Goal: Find contact information: Find contact information

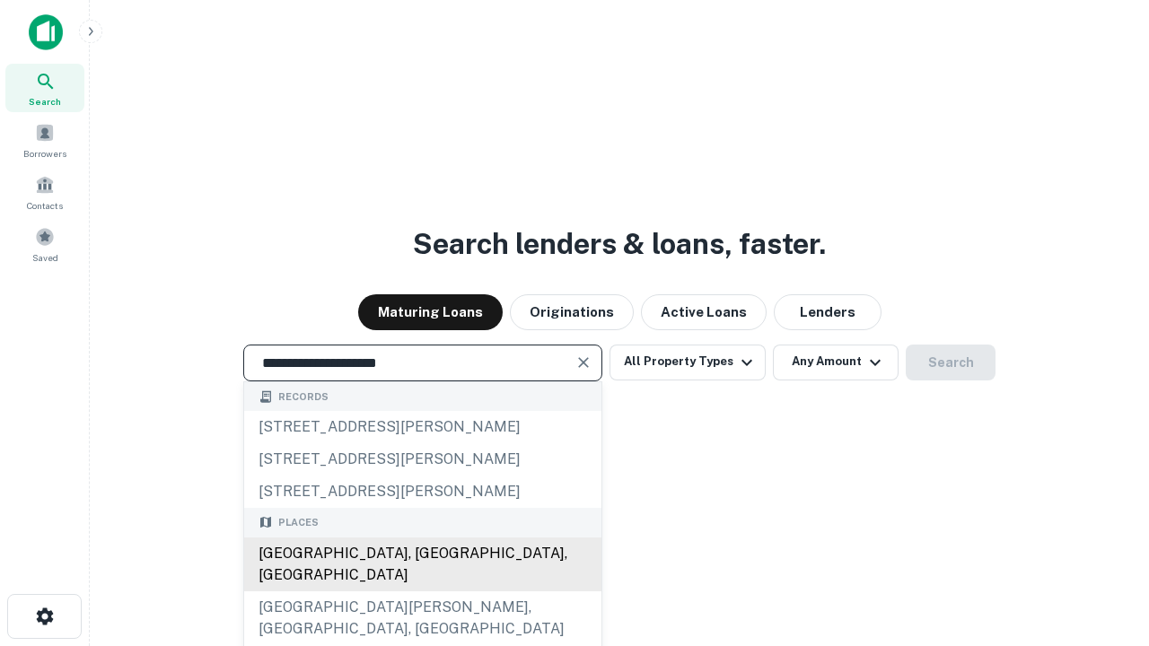
click at [422, 591] on div "Santa Monica, CA, USA" at bounding box center [422, 565] width 357 height 54
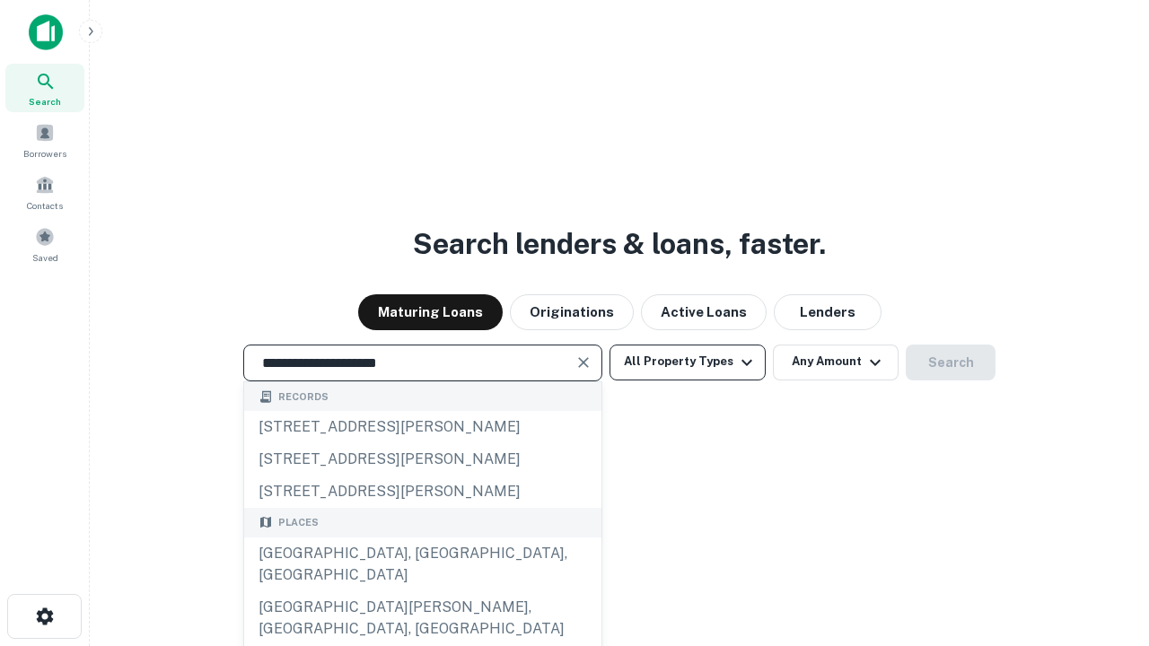
type input "**********"
click at [688, 362] on button "All Property Types" at bounding box center [687, 363] width 156 height 36
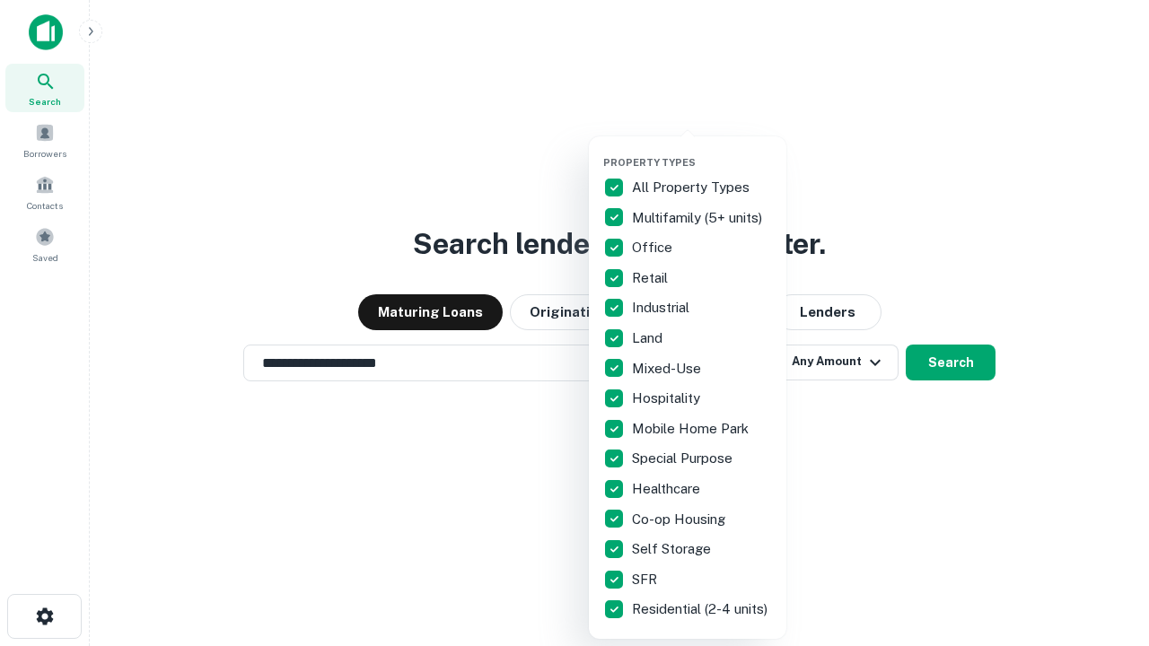
click at [702, 151] on button "button" at bounding box center [701, 151] width 197 height 1
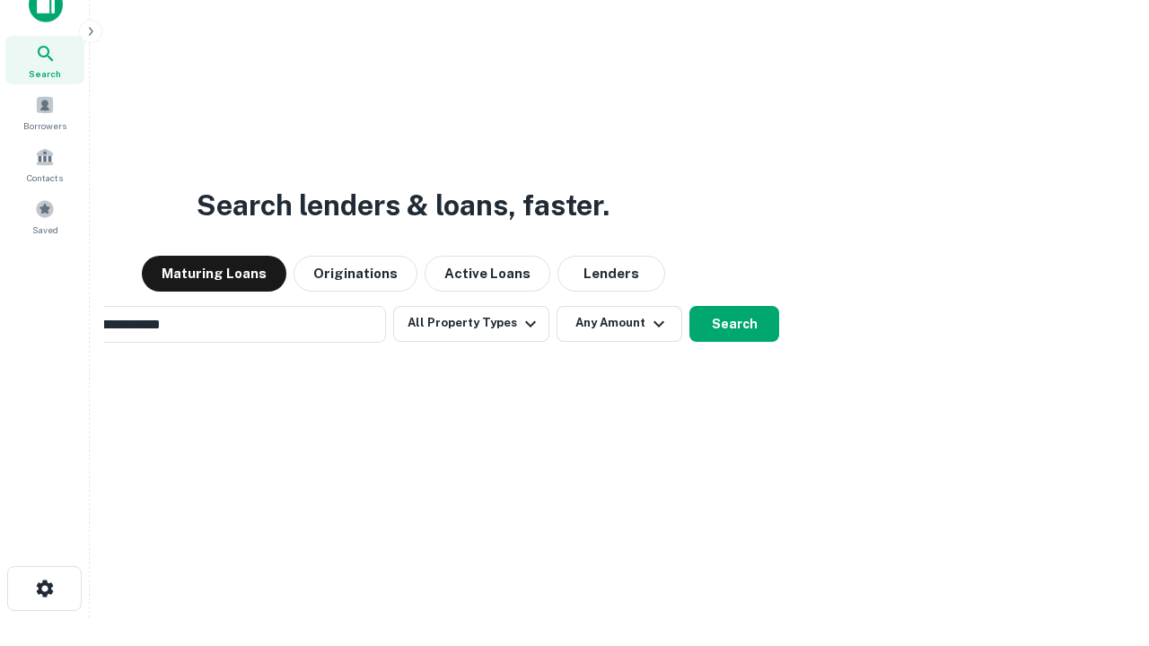
scroll to position [129, 508]
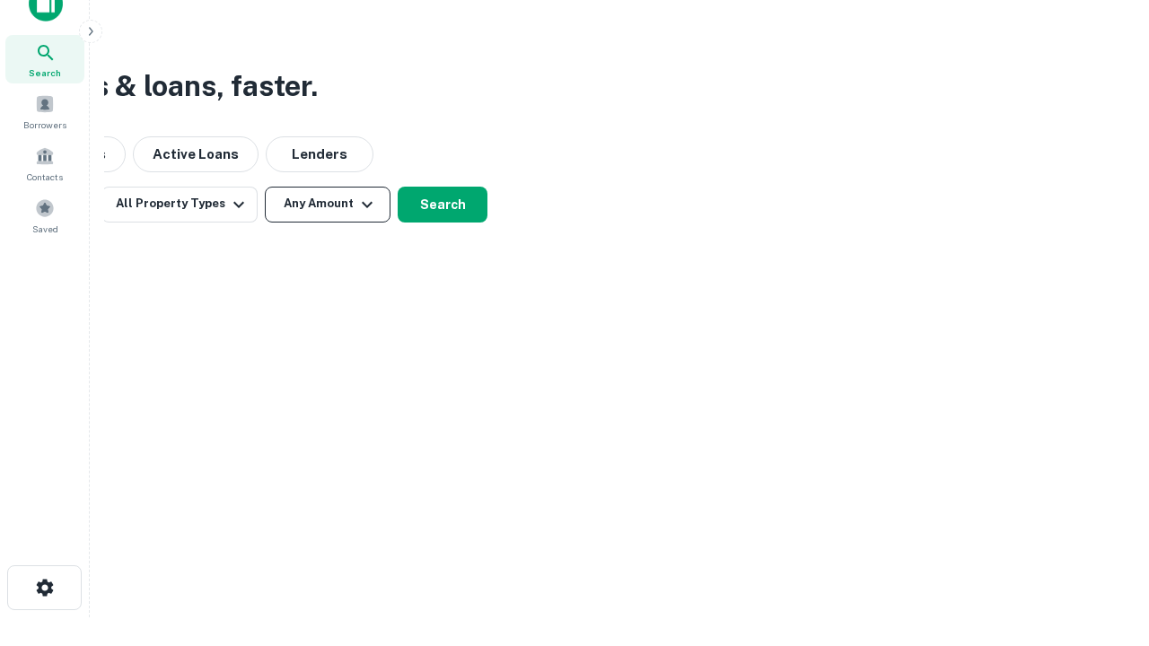
click at [328, 204] on button "Any Amount" at bounding box center [328, 205] width 126 height 36
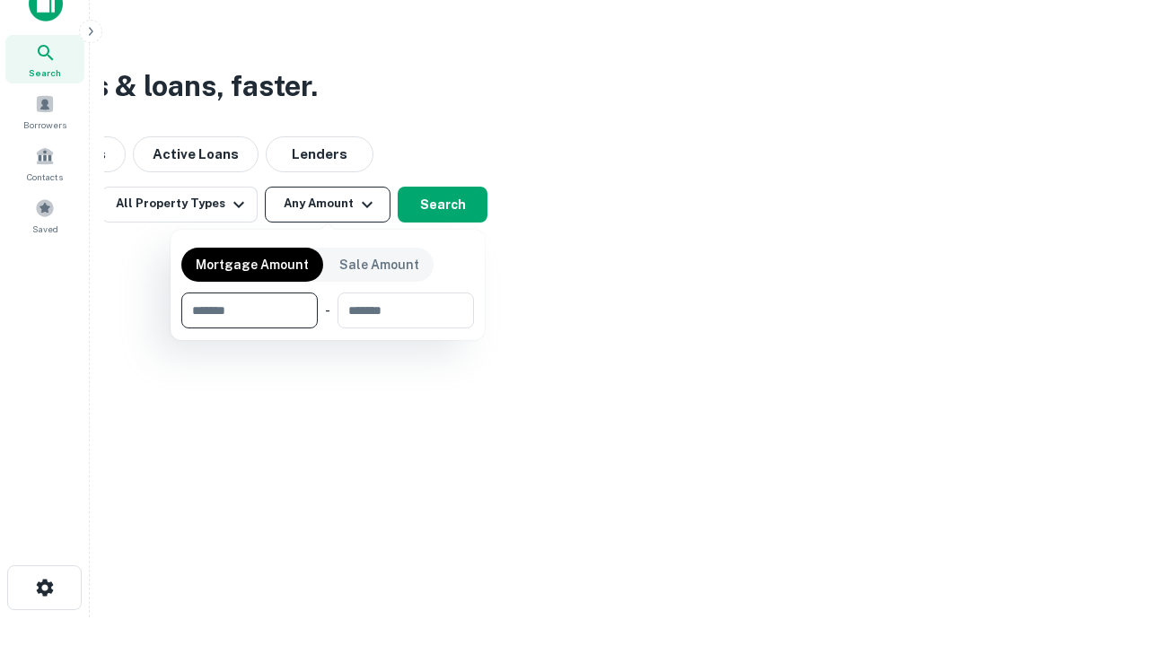
type input "*******"
click at [328, 328] on button "button" at bounding box center [327, 328] width 293 height 1
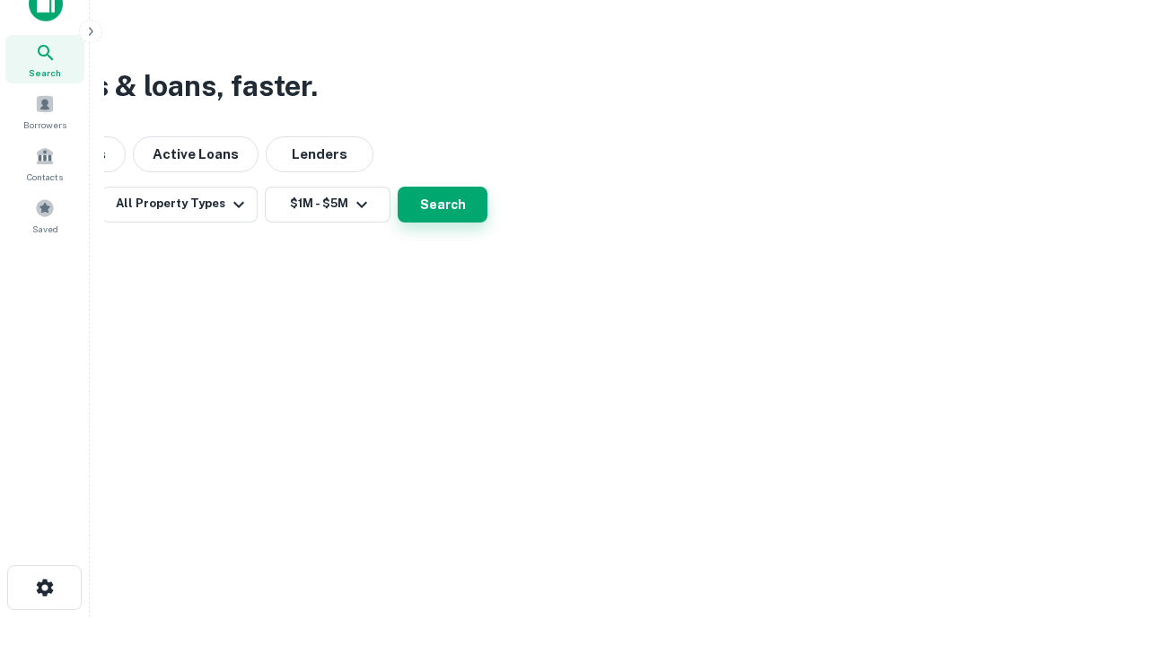
click at [487, 223] on button "Search" at bounding box center [443, 205] width 90 height 36
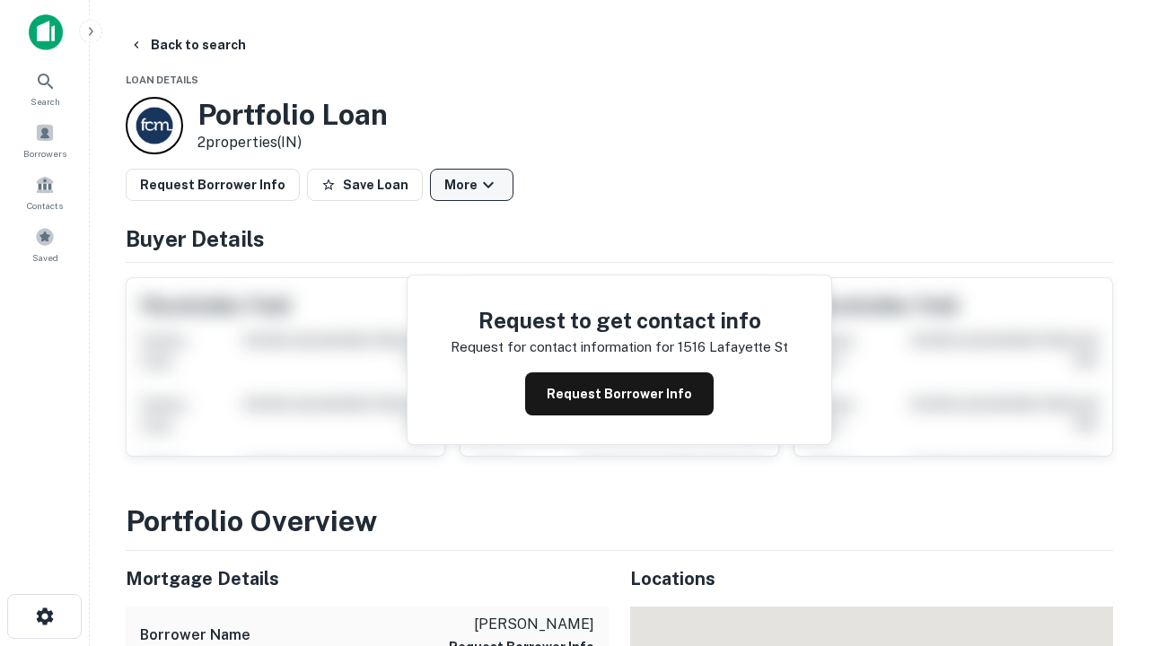
click at [471, 185] on button "More" at bounding box center [471, 185] width 83 height 32
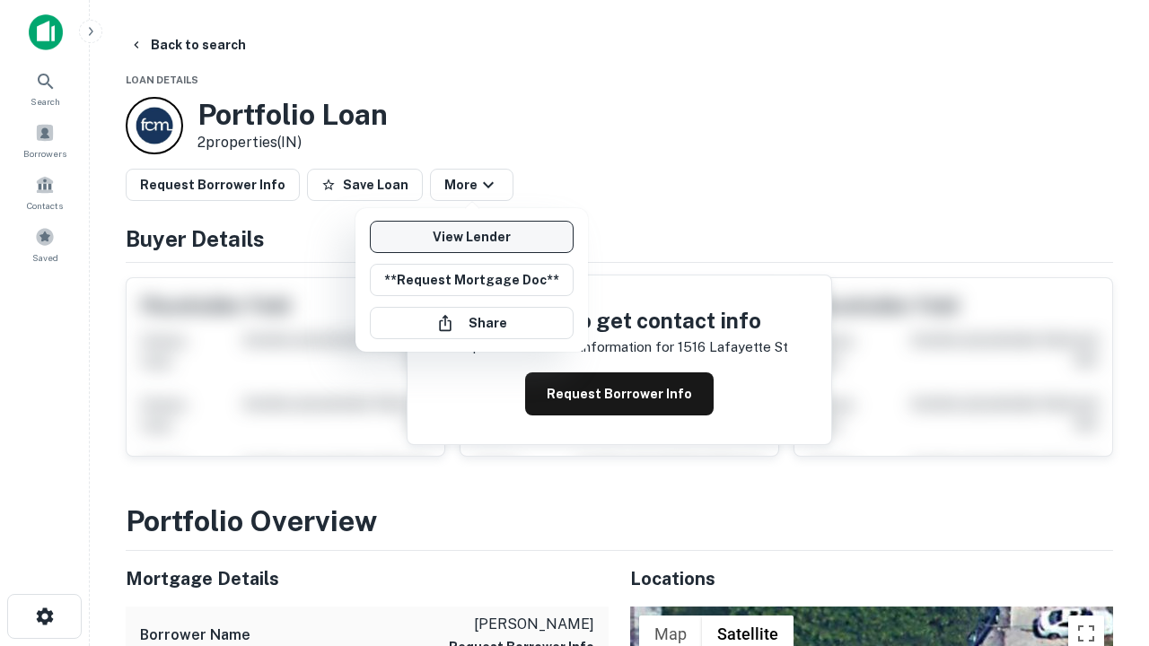
click at [471, 237] on link "View Lender" at bounding box center [472, 237] width 204 height 32
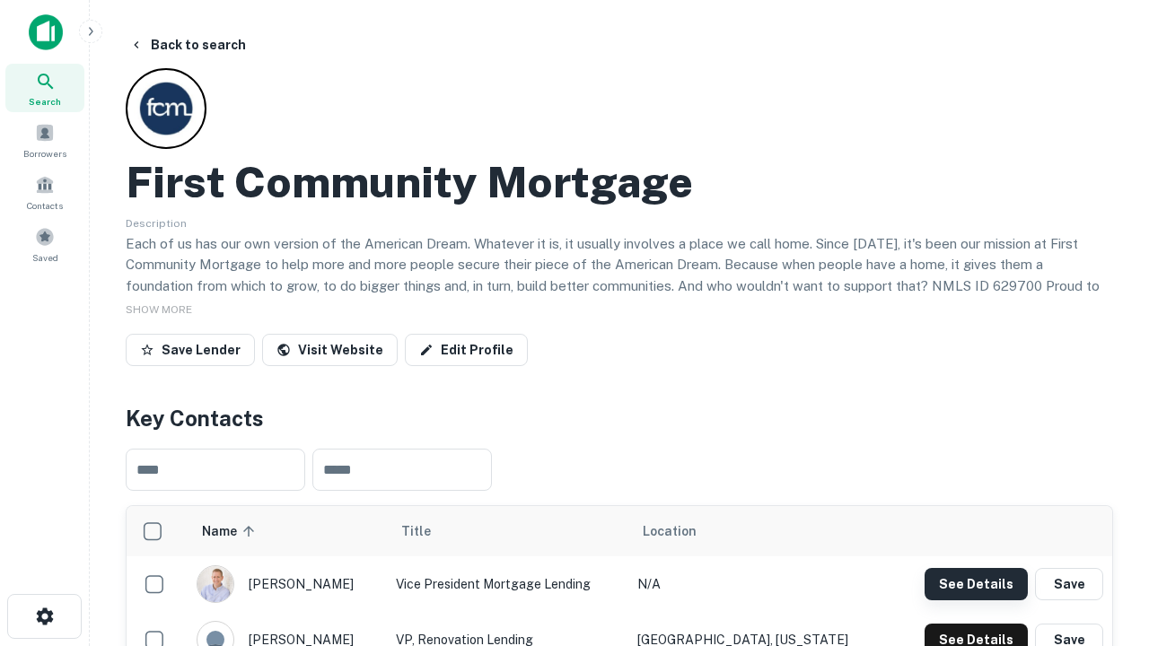
click at [976, 583] on button "See Details" at bounding box center [975, 584] width 103 height 32
click at [44, 617] on icon "button" at bounding box center [45, 617] width 22 height 22
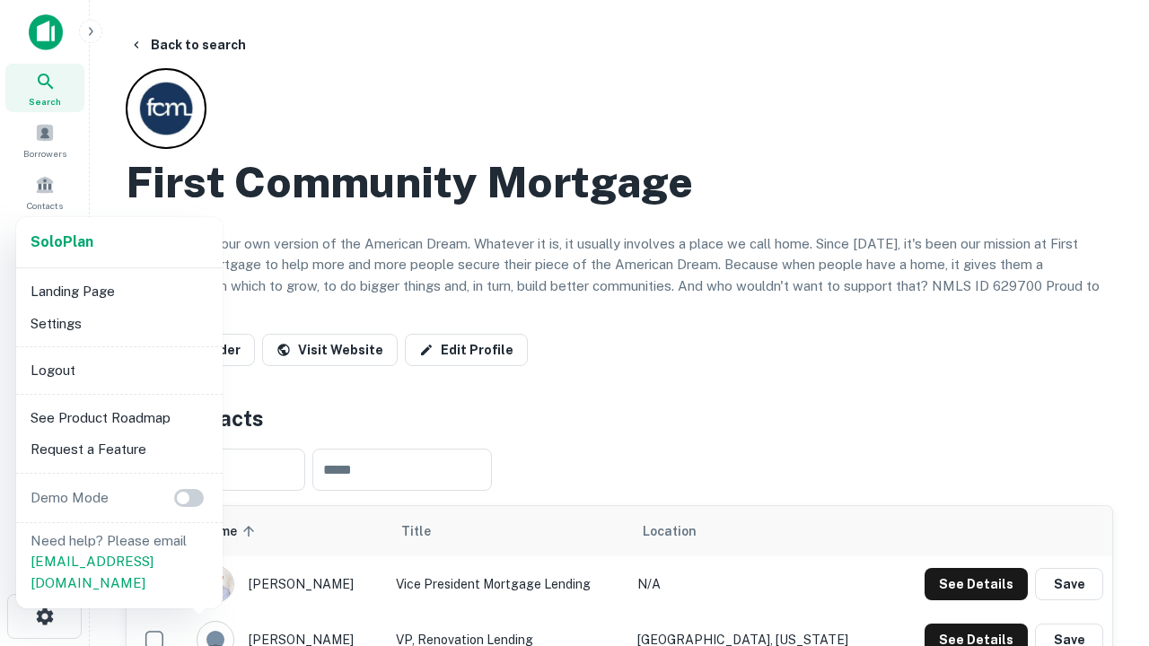
click at [118, 370] on li "Logout" at bounding box center [119, 371] width 192 height 32
